Goal: Task Accomplishment & Management: Manage account settings

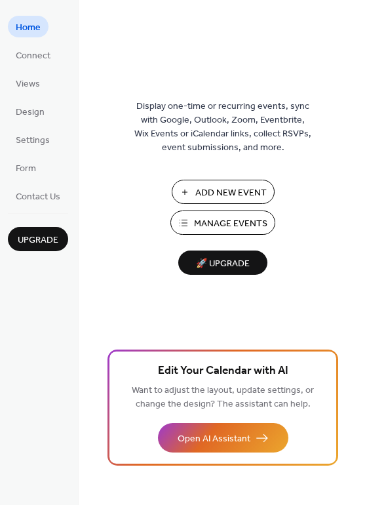
click at [239, 188] on span "Add New Event" at bounding box center [230, 193] width 71 height 14
click at [214, 217] on span "Manage Events" at bounding box center [230, 224] width 73 height 14
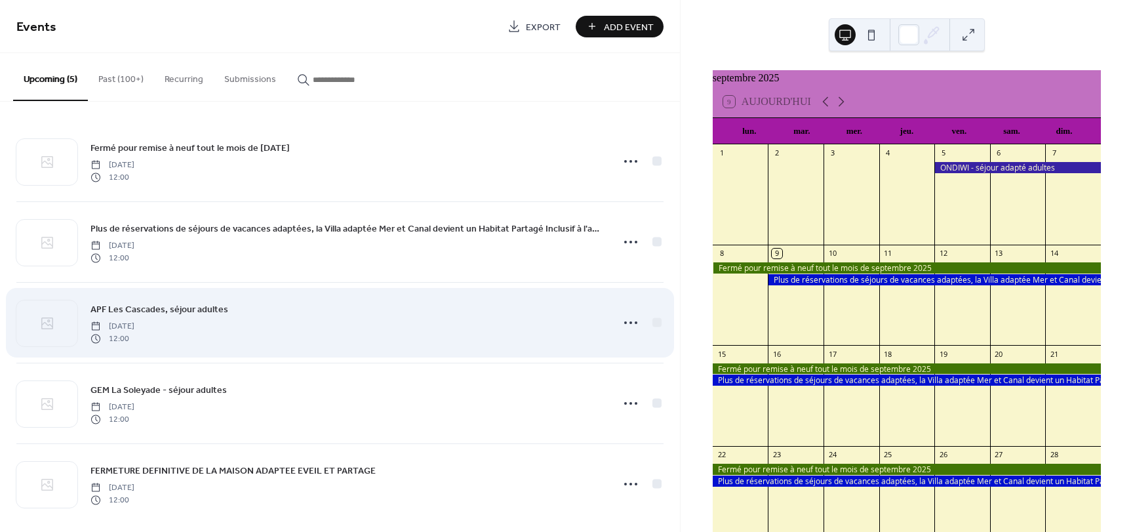
scroll to position [12, 0]
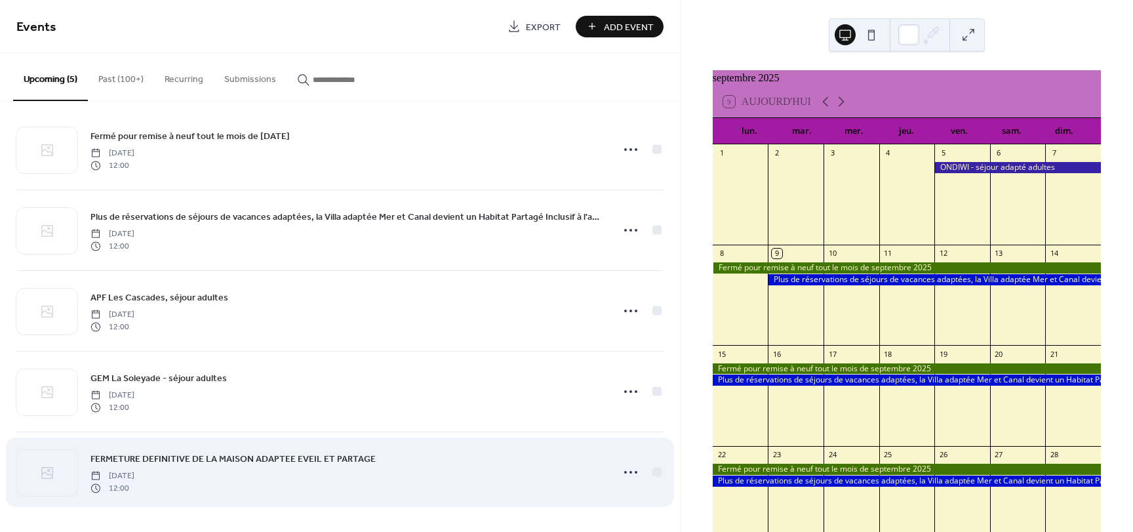
click at [123, 464] on span "FERMETURE DEFINITIVE DE LA MAISON ADAPTEE EVEIL ET PARTAGE" at bounding box center [232, 459] width 285 height 14
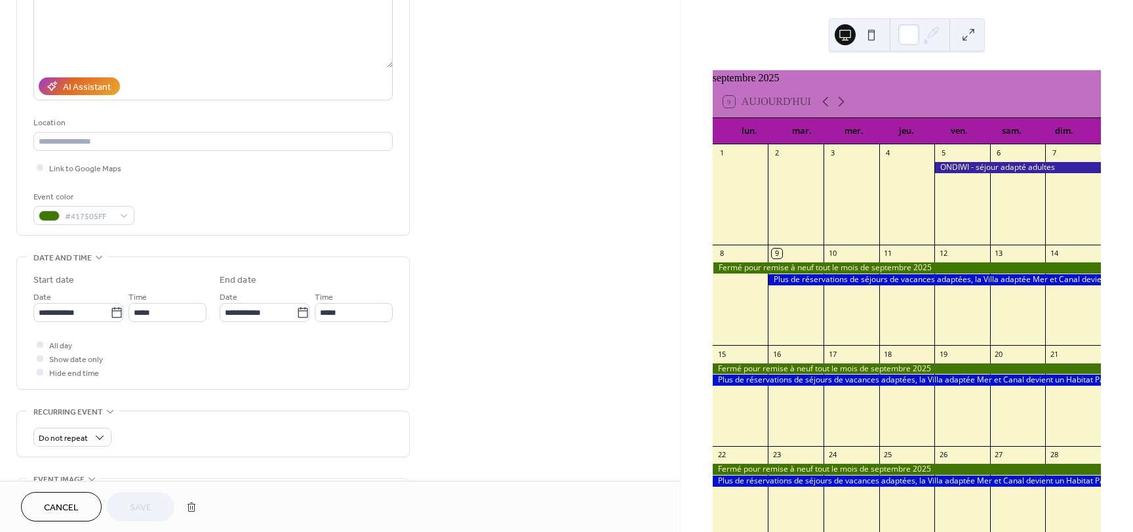
scroll to position [197, 0]
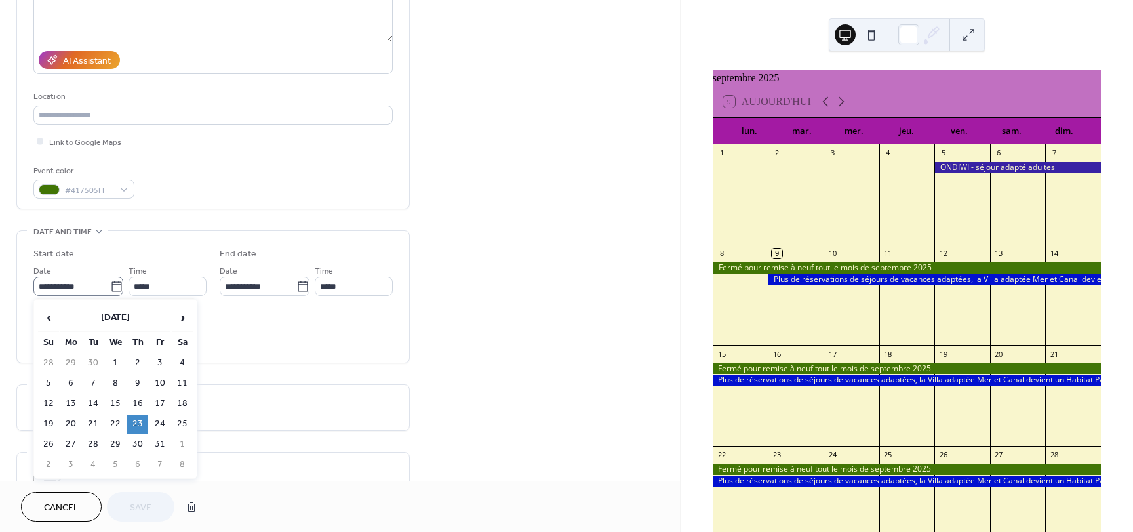
click at [113, 288] on icon at bounding box center [116, 286] width 13 height 13
click at [110, 288] on input "**********" at bounding box center [71, 286] width 77 height 19
click at [183, 401] on td "18" at bounding box center [182, 403] width 21 height 19
type input "**********"
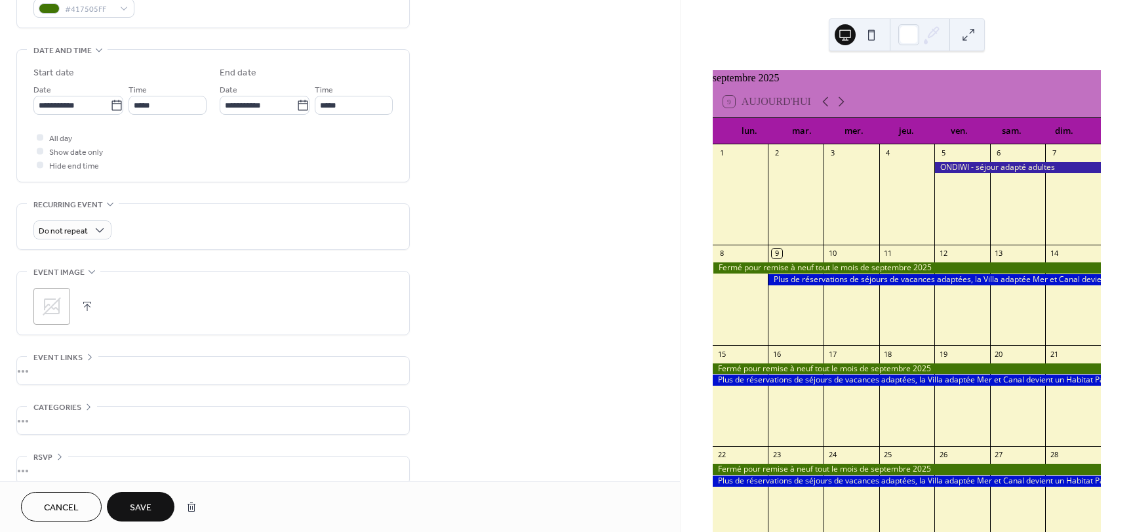
scroll to position [393, 0]
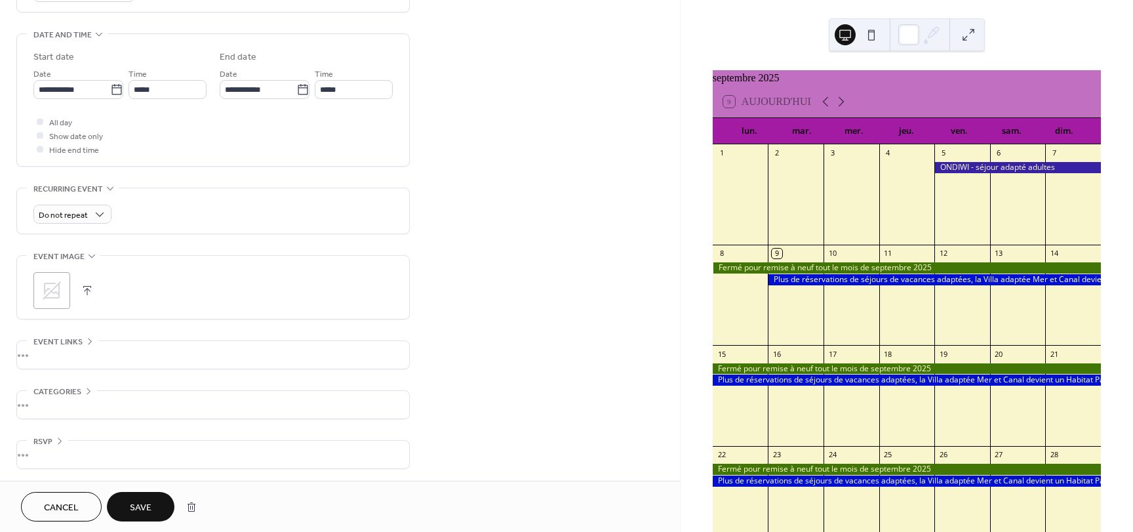
click at [142, 513] on span "Save" at bounding box center [141, 508] width 22 height 14
